Goal: Navigation & Orientation: Find specific page/section

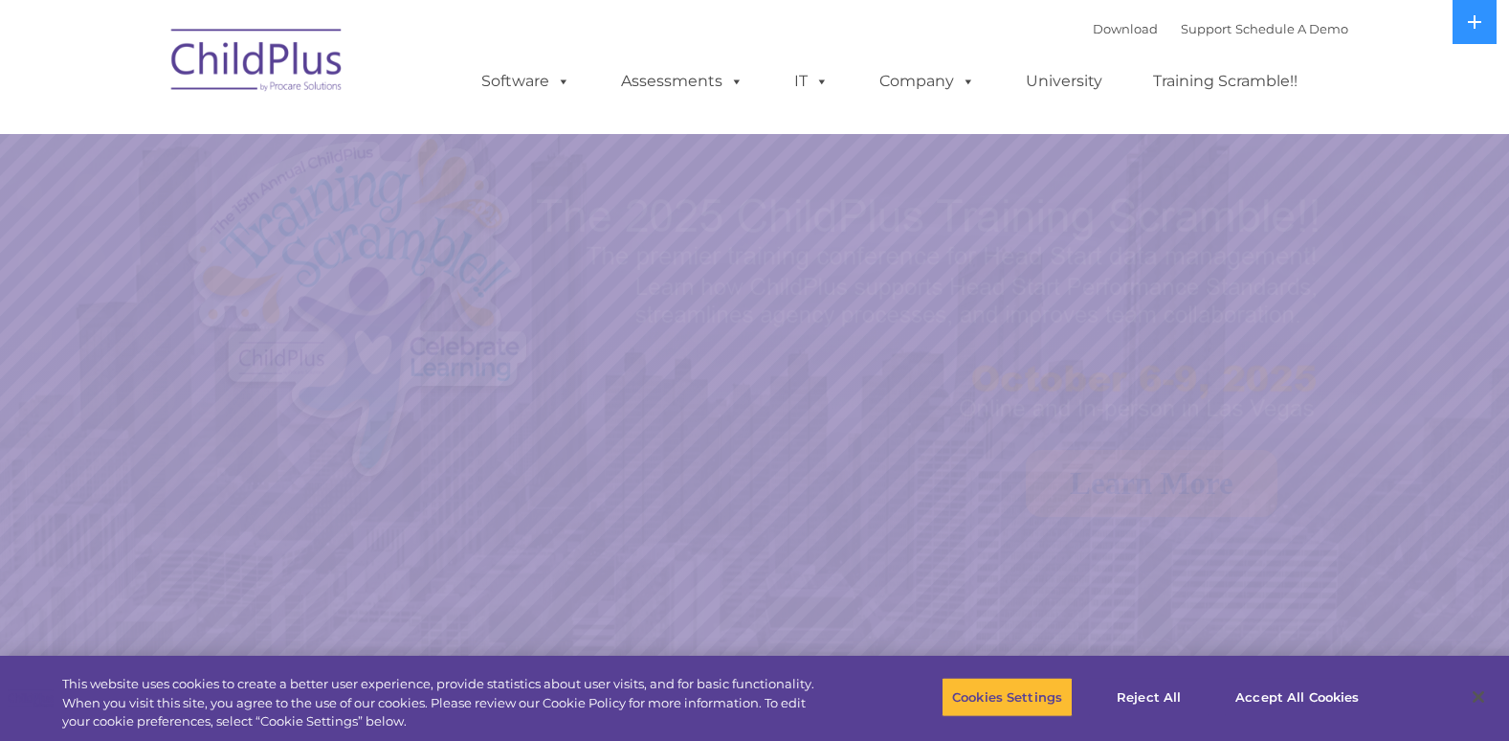
select select "MEDIUM"
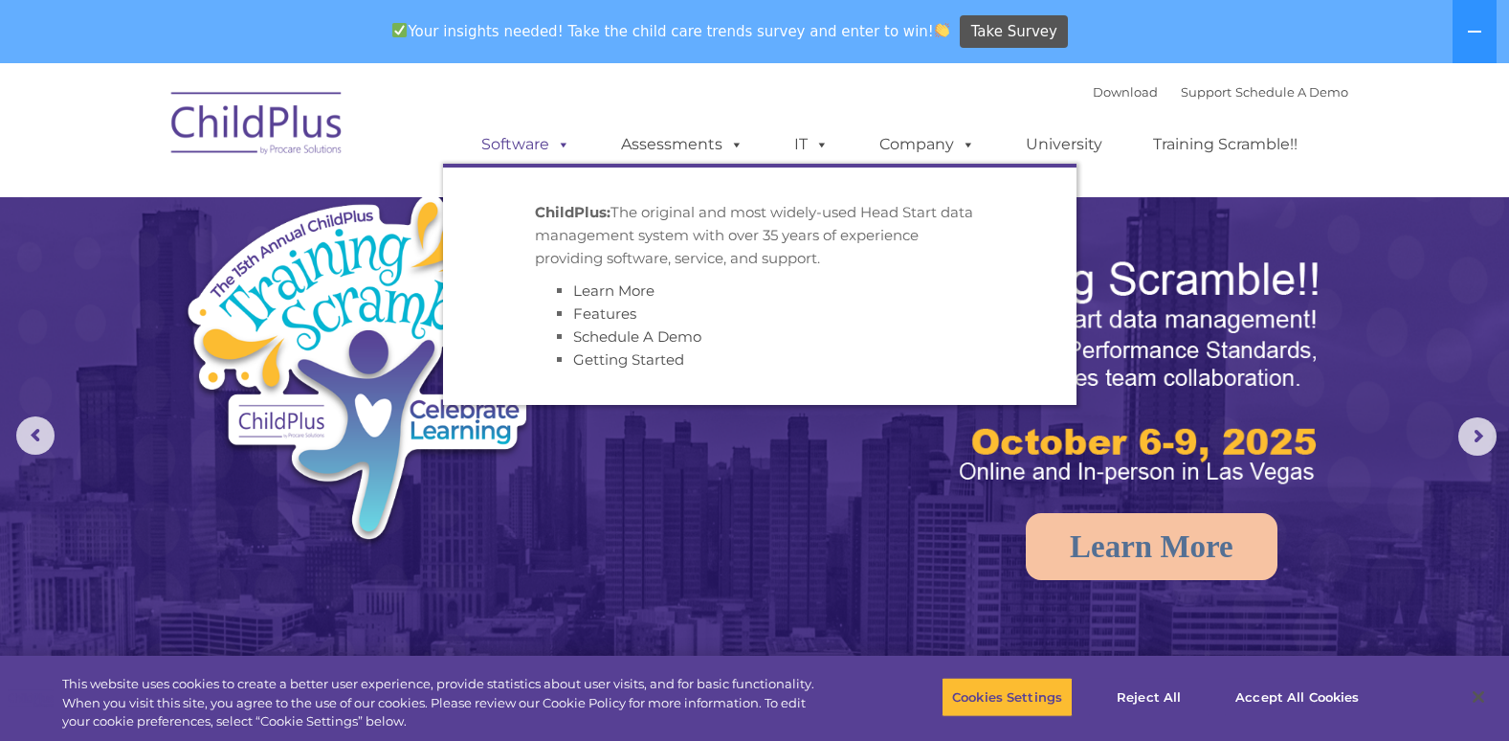
click at [535, 141] on link "Software" at bounding box center [525, 144] width 127 height 38
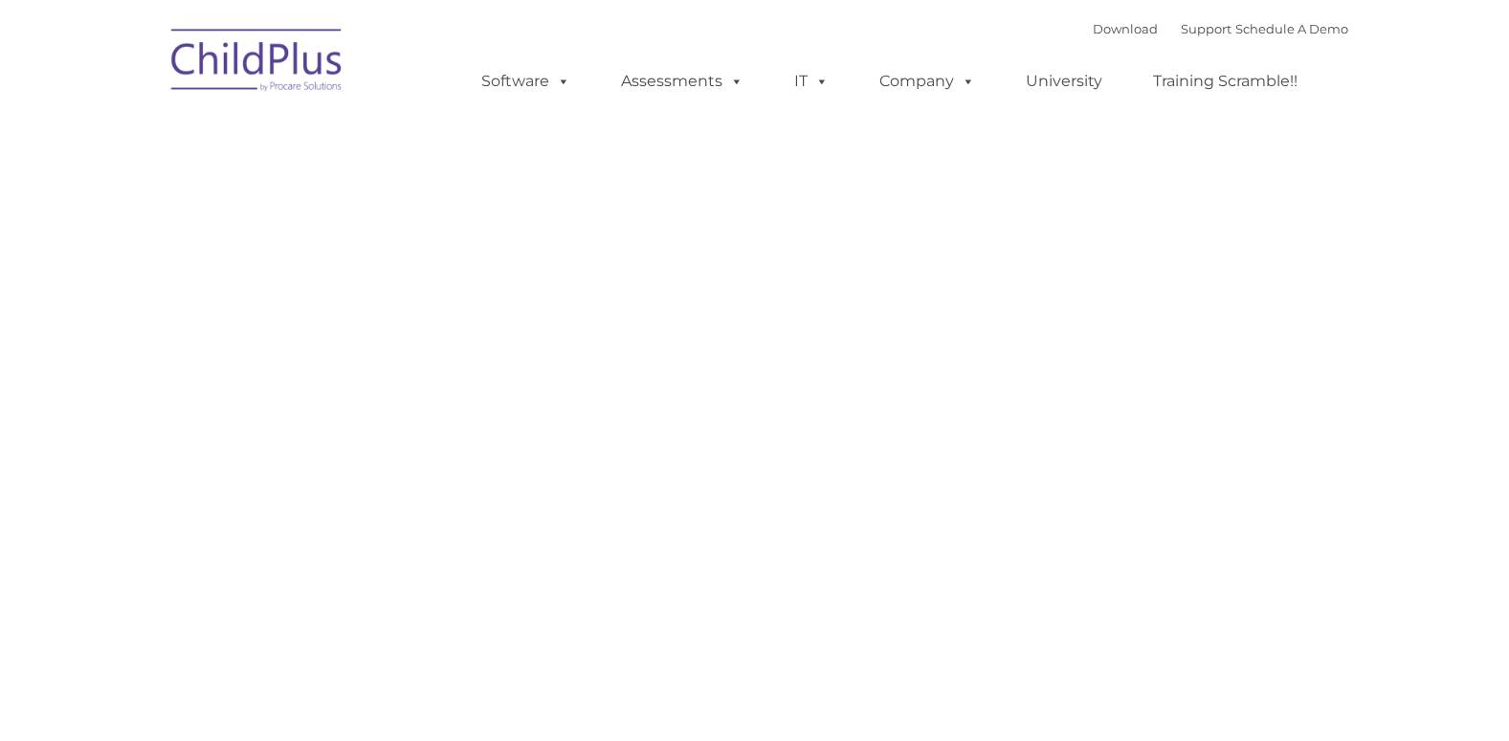
type input ""
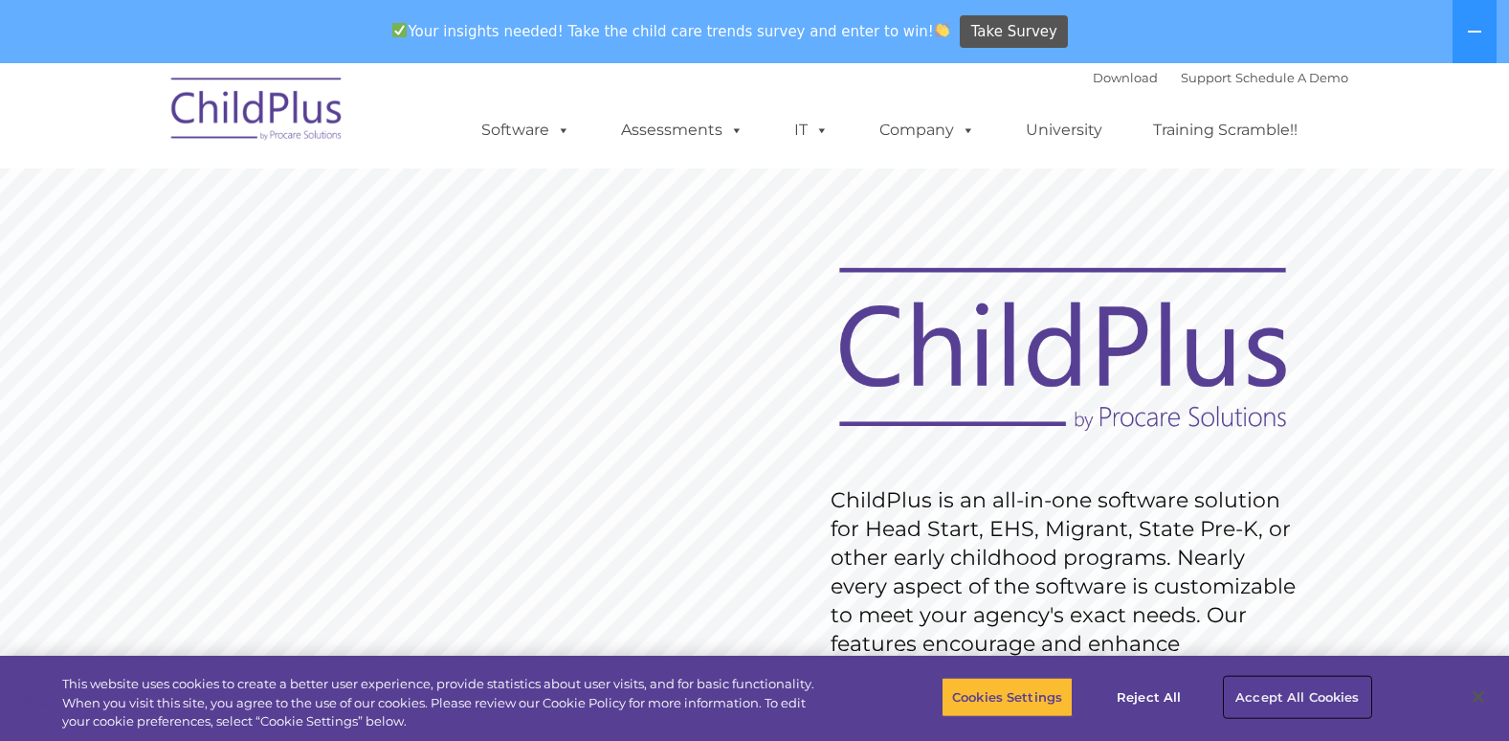
click at [1326, 704] on button "Accept All Cookies" at bounding box center [1297, 696] width 144 height 40
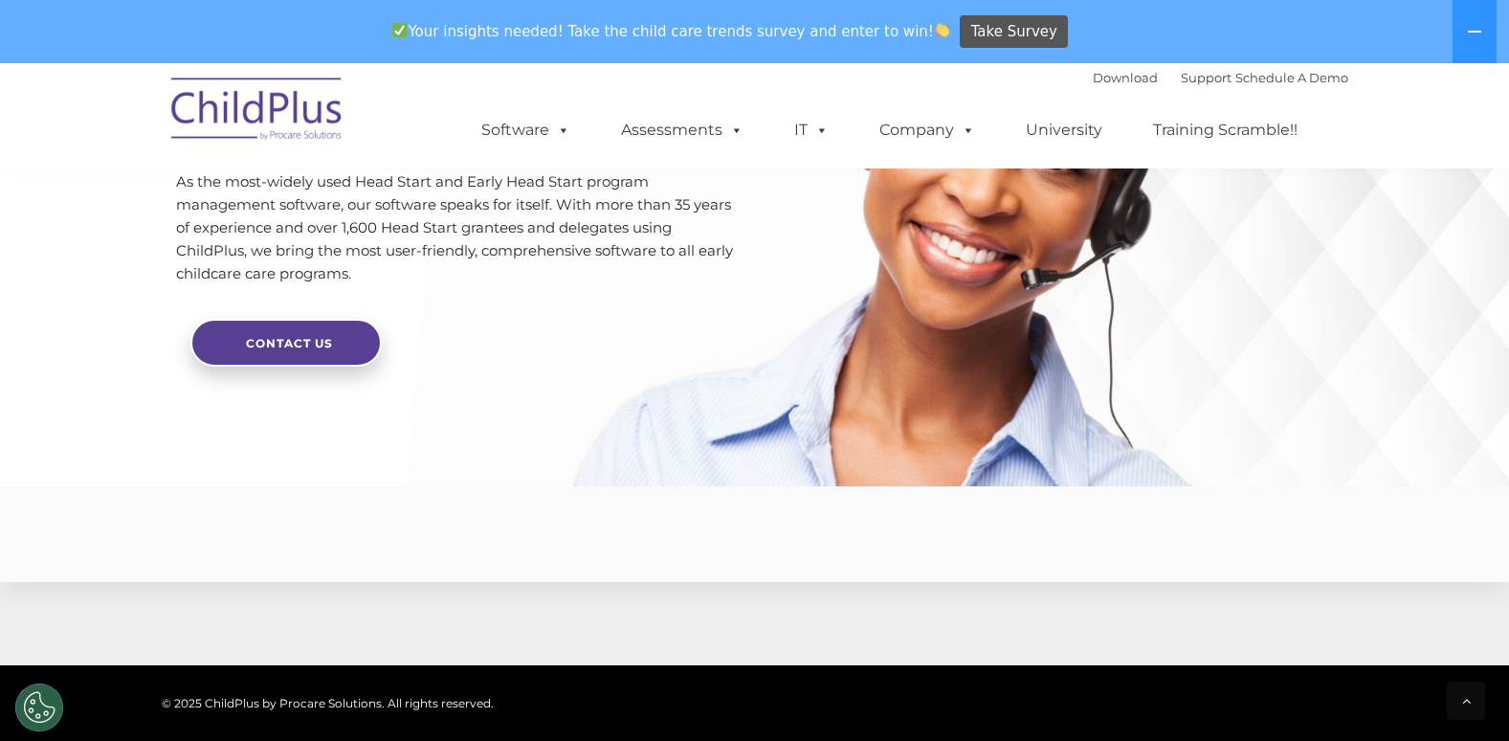
scroll to position [4739, 0]
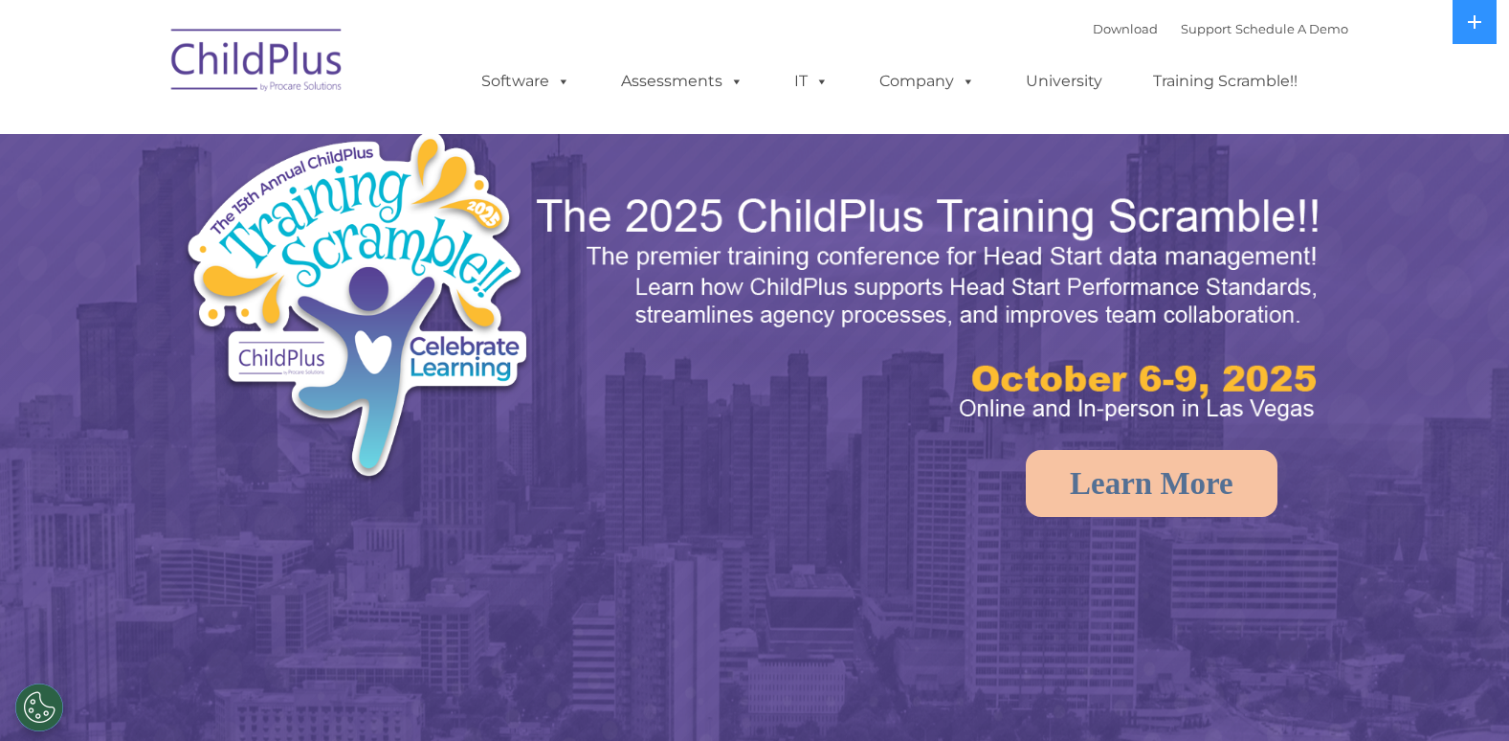
select select "MEDIUM"
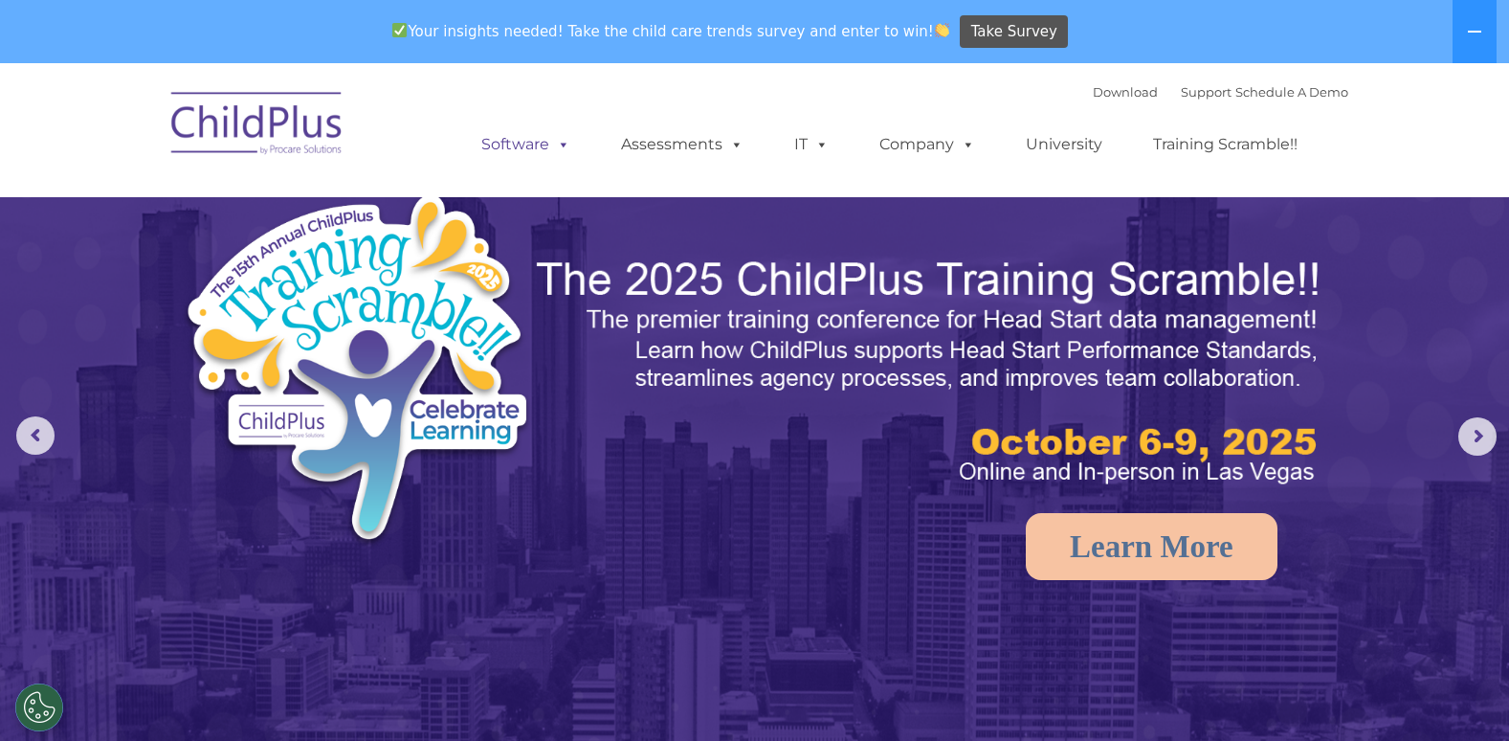
click at [549, 148] on span at bounding box center [559, 144] width 21 height 18
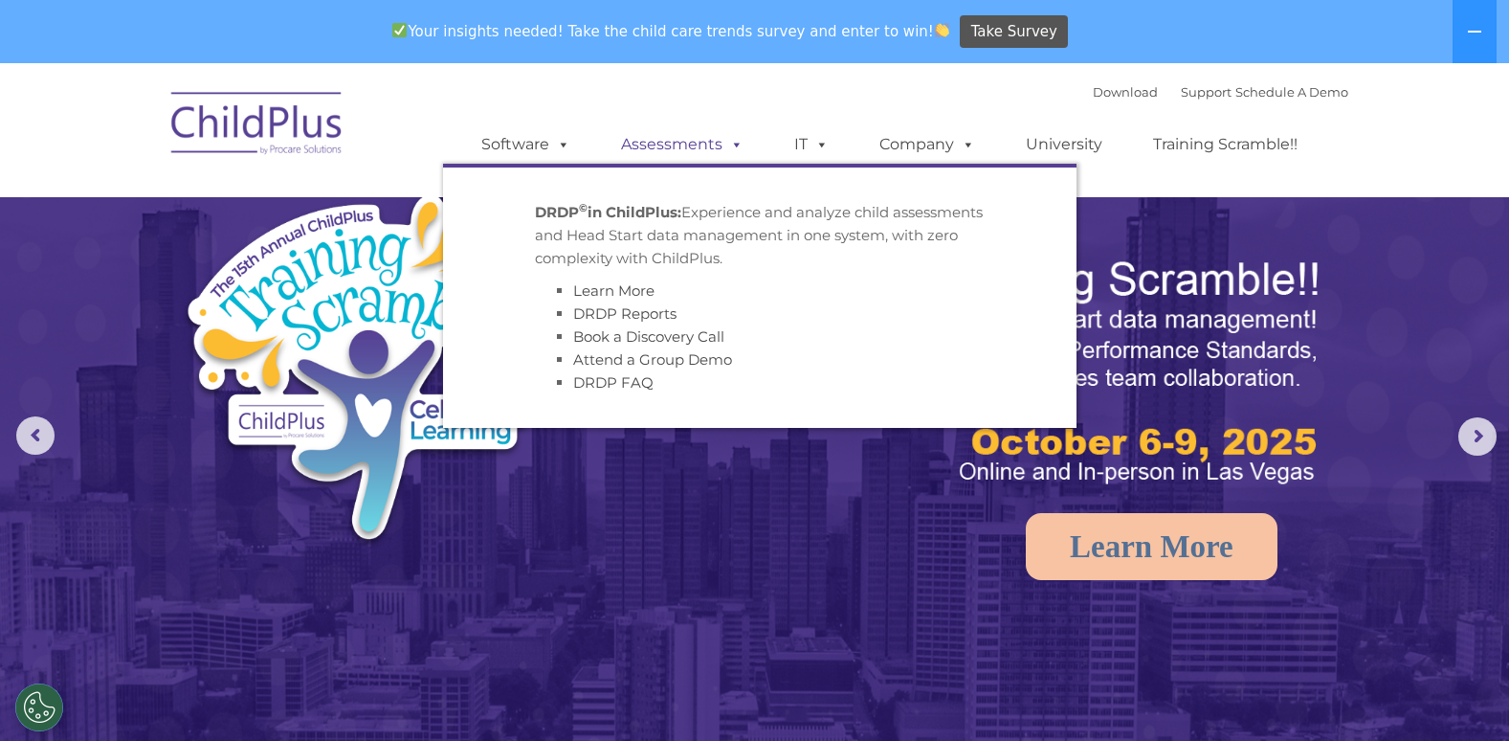
click at [722, 141] on span at bounding box center [732, 144] width 21 height 18
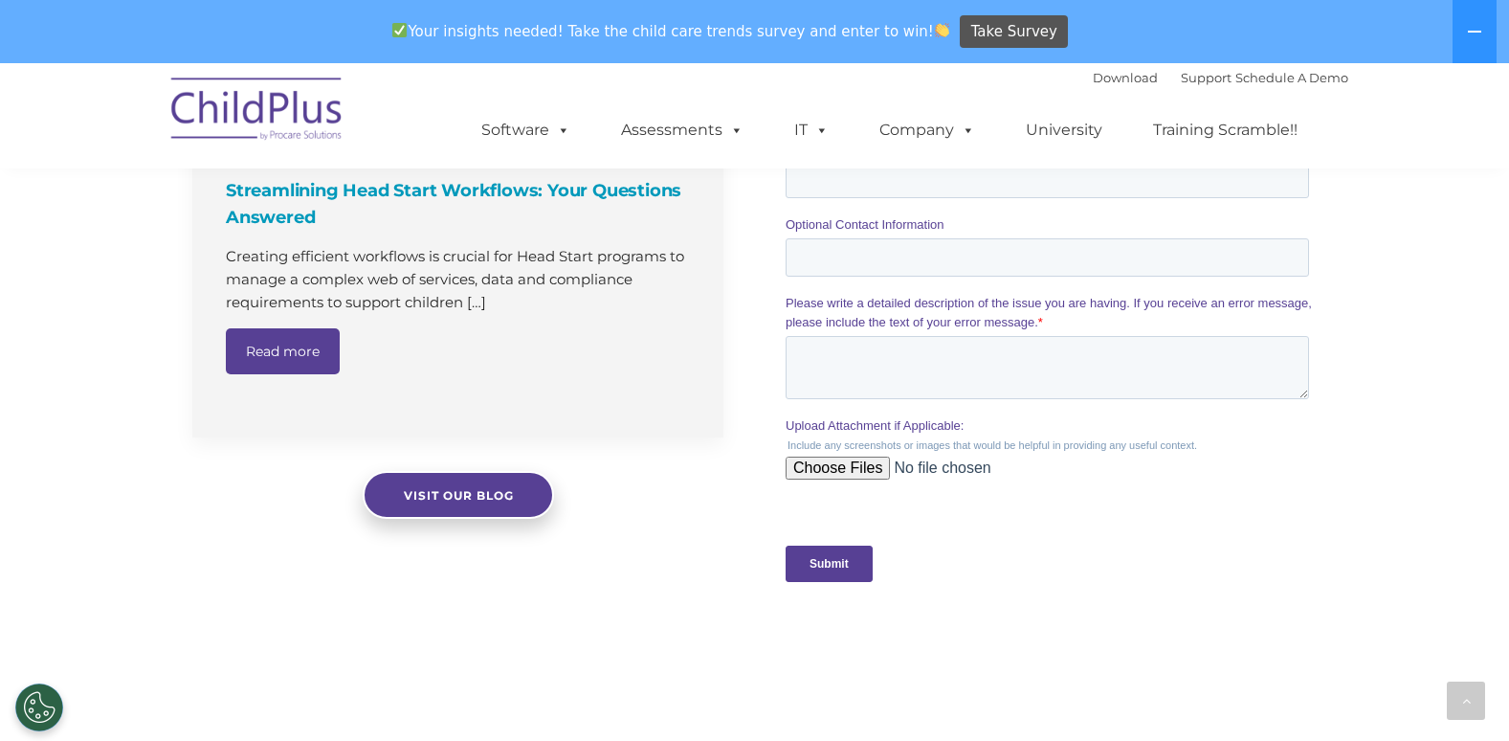
scroll to position [2152, 0]
